Goal: Find specific page/section: Find specific page/section

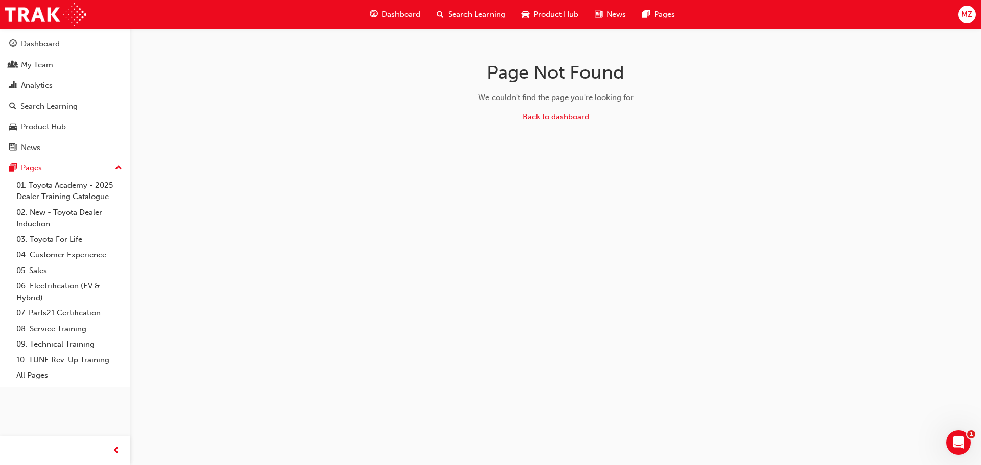
click at [528, 115] on link "Back to dashboard" at bounding box center [556, 116] width 66 height 9
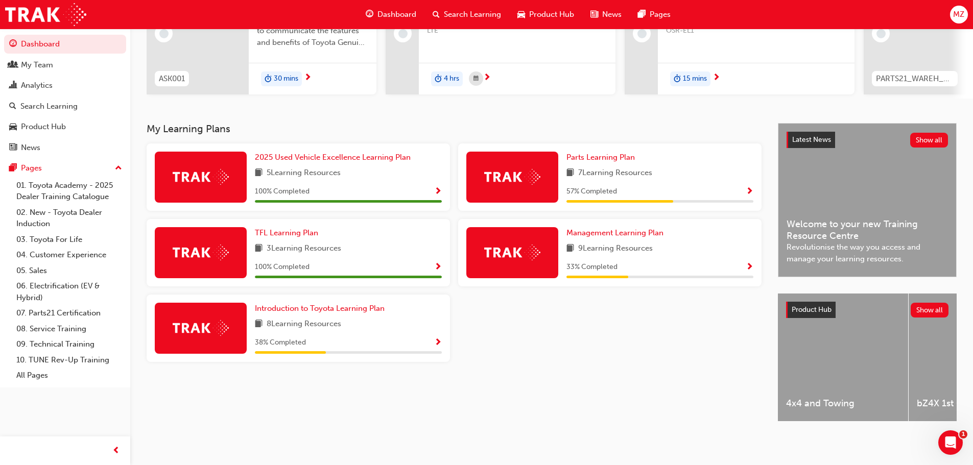
scroll to position [145, 0]
click at [30, 66] on div "My Team" at bounding box center [37, 65] width 32 height 12
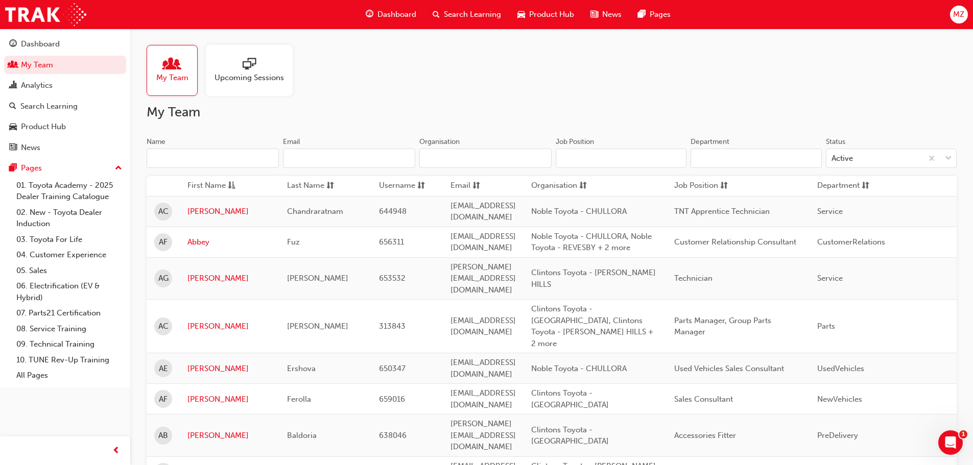
click at [199, 157] on input "Name" at bounding box center [213, 158] width 132 height 19
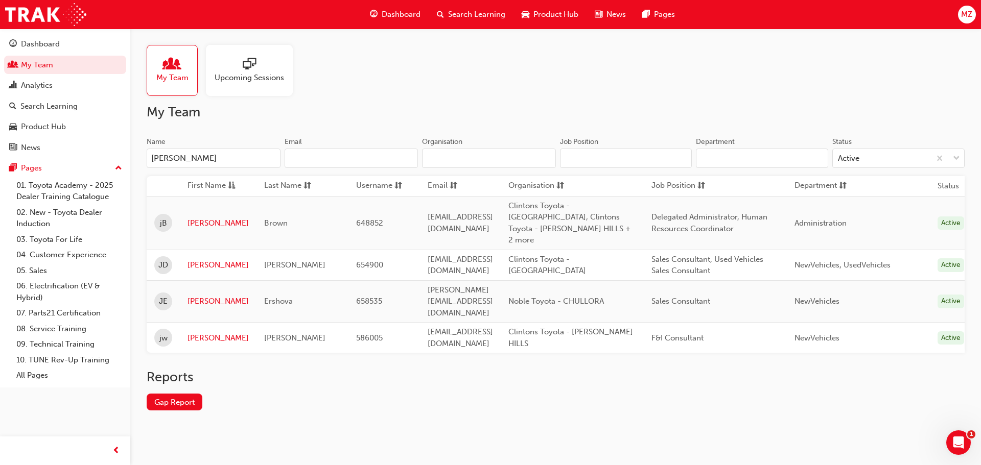
type input "[PERSON_NAME]"
click at [268, 260] on span "[PERSON_NAME]" at bounding box center [294, 264] width 61 height 9
click at [200, 259] on link "[PERSON_NAME]" at bounding box center [217, 265] width 61 height 12
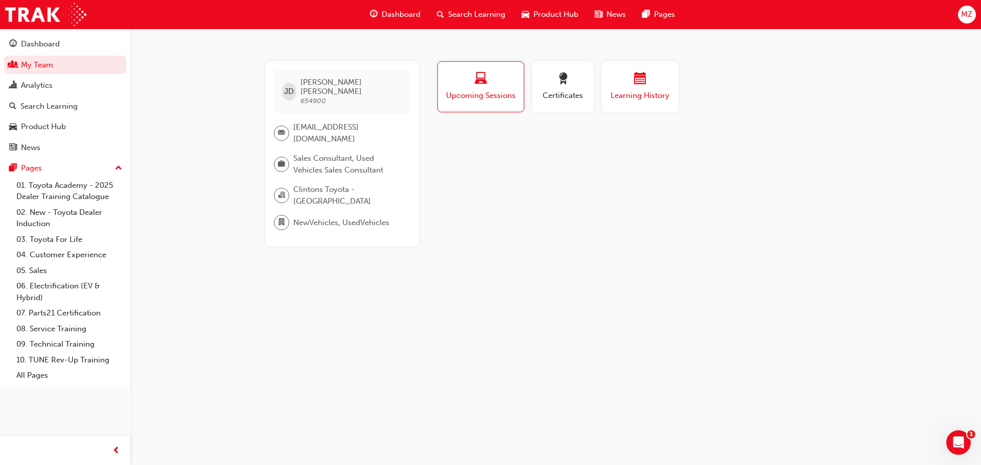
click at [638, 81] on span "calendar-icon" at bounding box center [640, 80] width 12 height 14
